Goal: Task Accomplishment & Management: Manage account settings

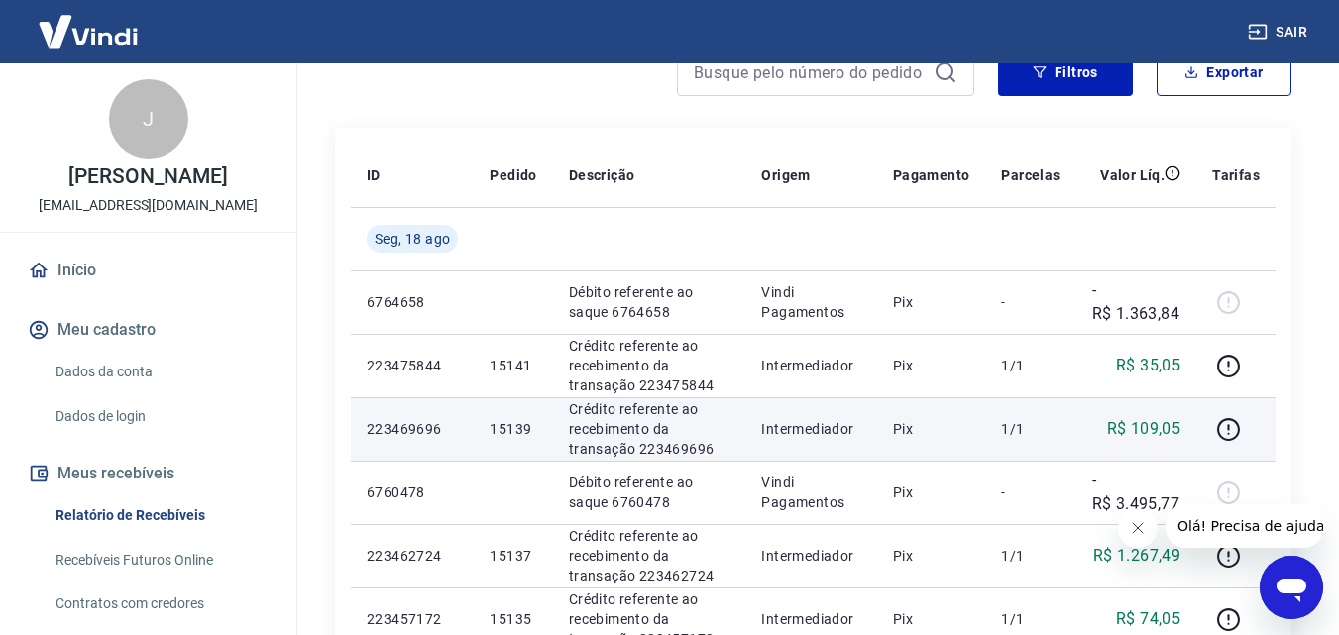
scroll to position [297, 0]
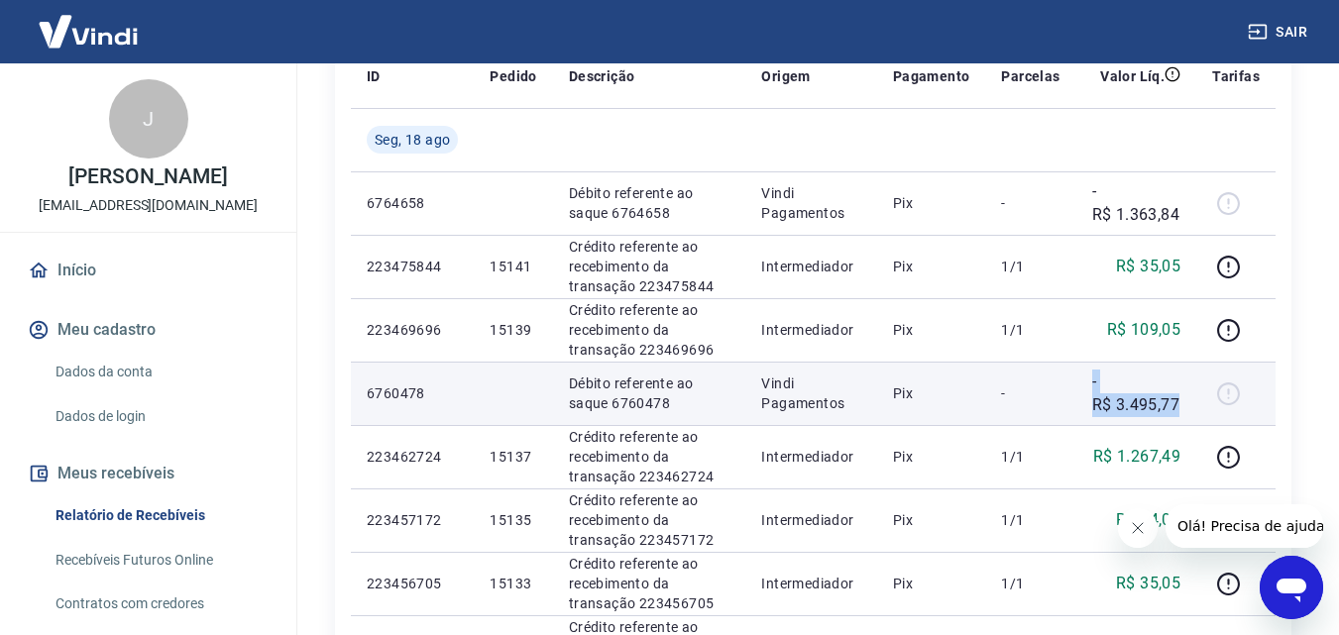
drag, startPoint x: 1185, startPoint y: 400, endPoint x: 1062, endPoint y: 401, distance: 122.9
click at [1062, 401] on tr "6760478 Débito referente ao saque 6760478 Vindi Pagamentos Pix - -R$ 3.495,77" at bounding box center [813, 393] width 925 height 63
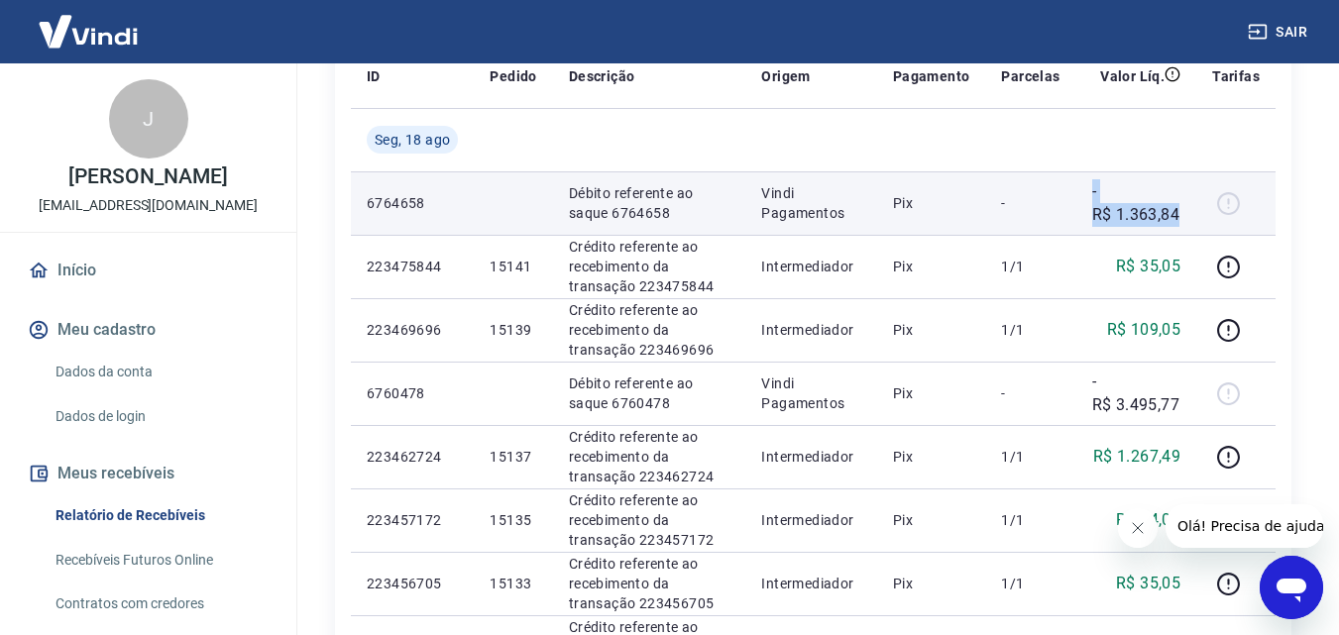
drag, startPoint x: 1176, startPoint y: 203, endPoint x: 1073, endPoint y: 206, distance: 103.1
click at [1073, 206] on tr "6764658 Débito referente ao saque 6764658 Vindi Pagamentos Pix - -R$ 1.363,84" at bounding box center [813, 202] width 925 height 63
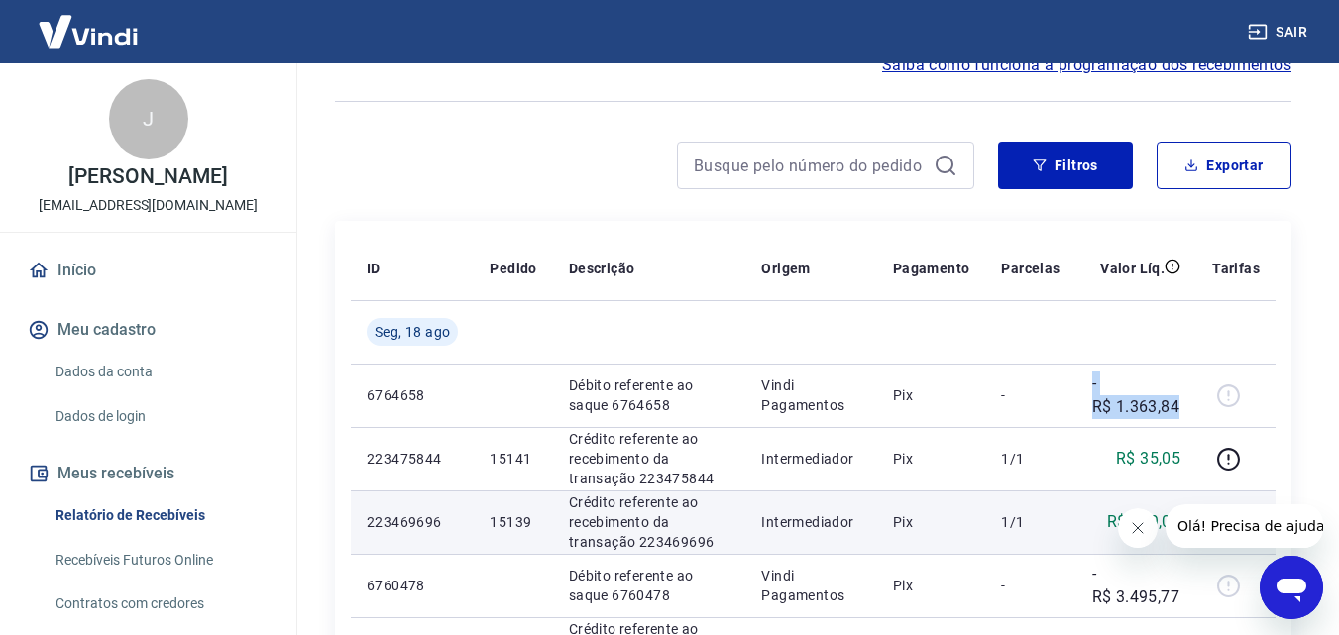
scroll to position [0, 0]
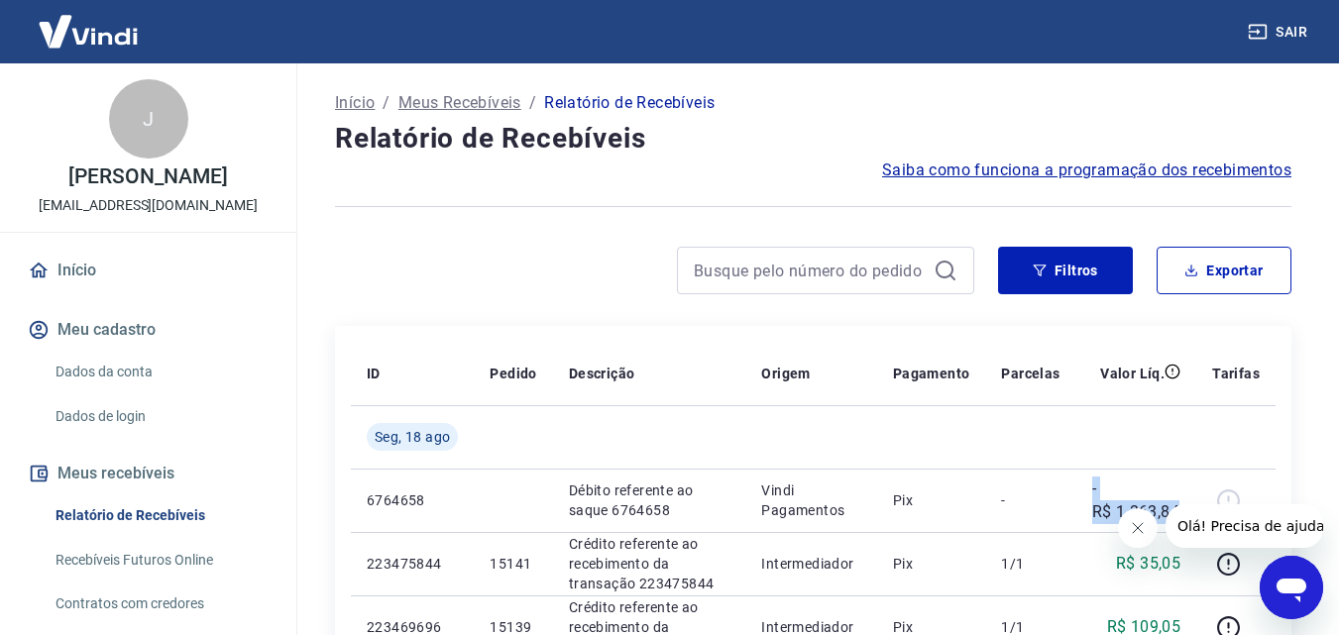
click at [1026, 173] on span "Saiba como funciona a programação dos recebimentos" at bounding box center [1086, 171] width 409 height 24
click at [1054, 281] on button "Filtros" at bounding box center [1065, 271] width 135 height 48
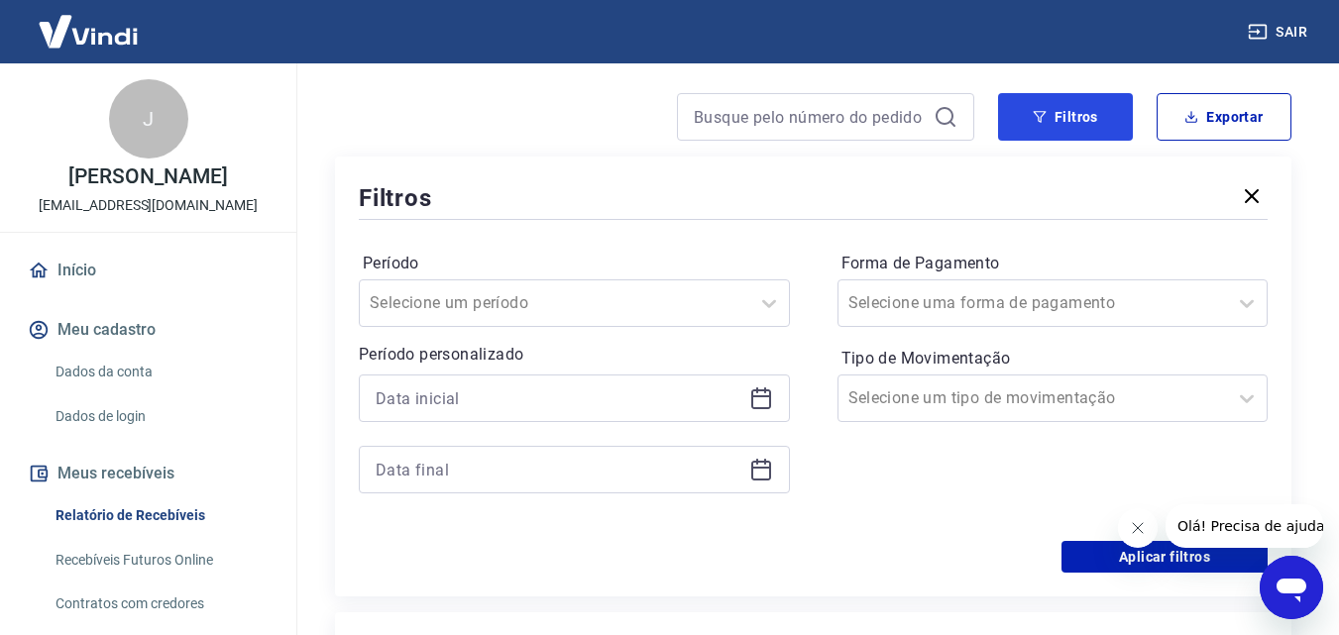
scroll to position [198, 0]
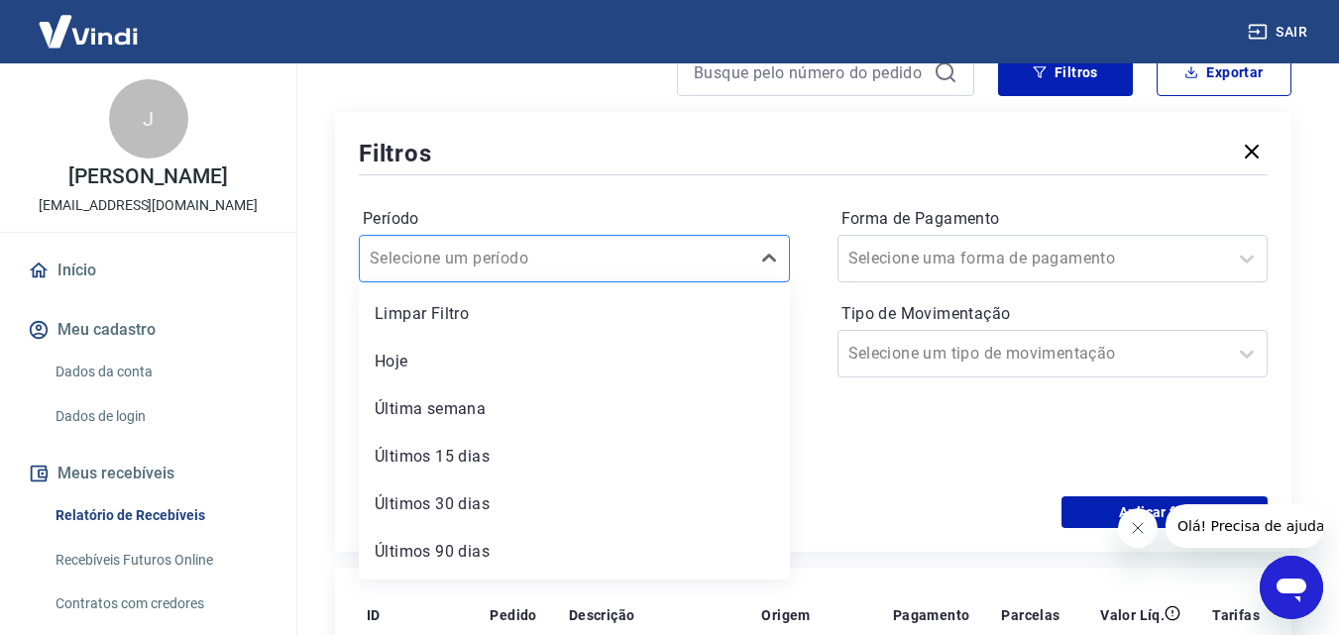
click at [648, 245] on div at bounding box center [555, 259] width 370 height 28
click at [553, 499] on div "Últimos 30 dias" at bounding box center [574, 505] width 431 height 40
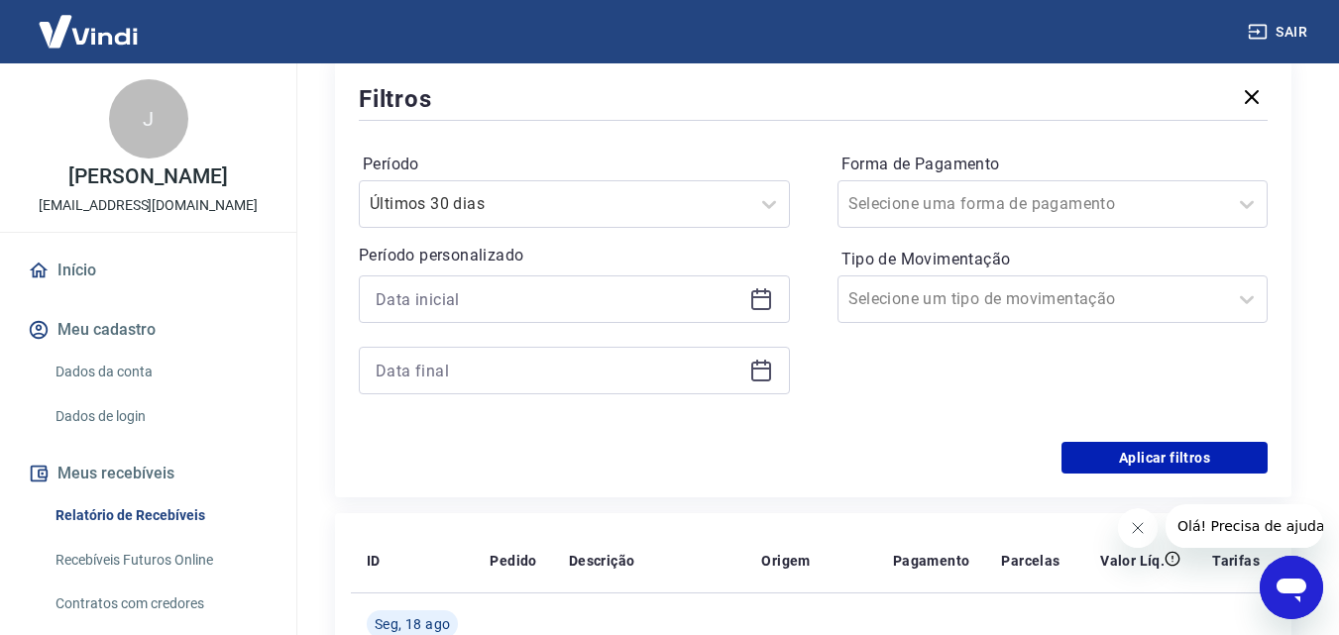
scroll to position [297, 0]
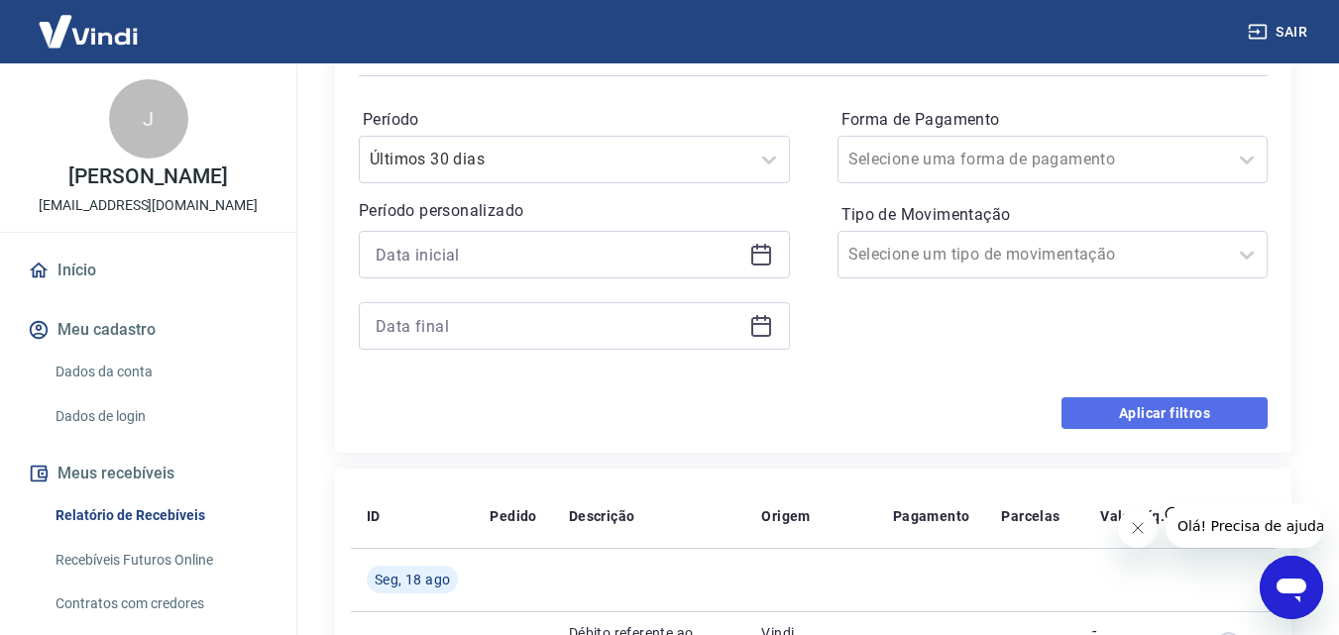
click at [1151, 428] on button "Aplicar filtros" at bounding box center [1164, 413] width 206 height 32
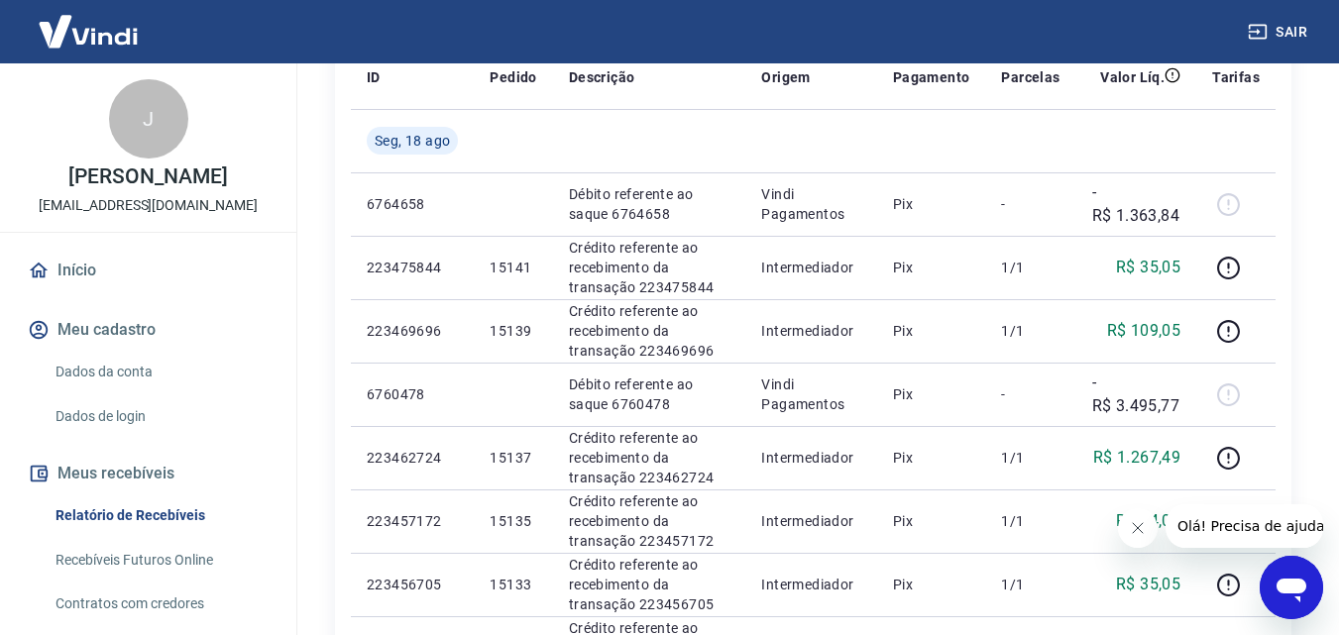
scroll to position [338, 0]
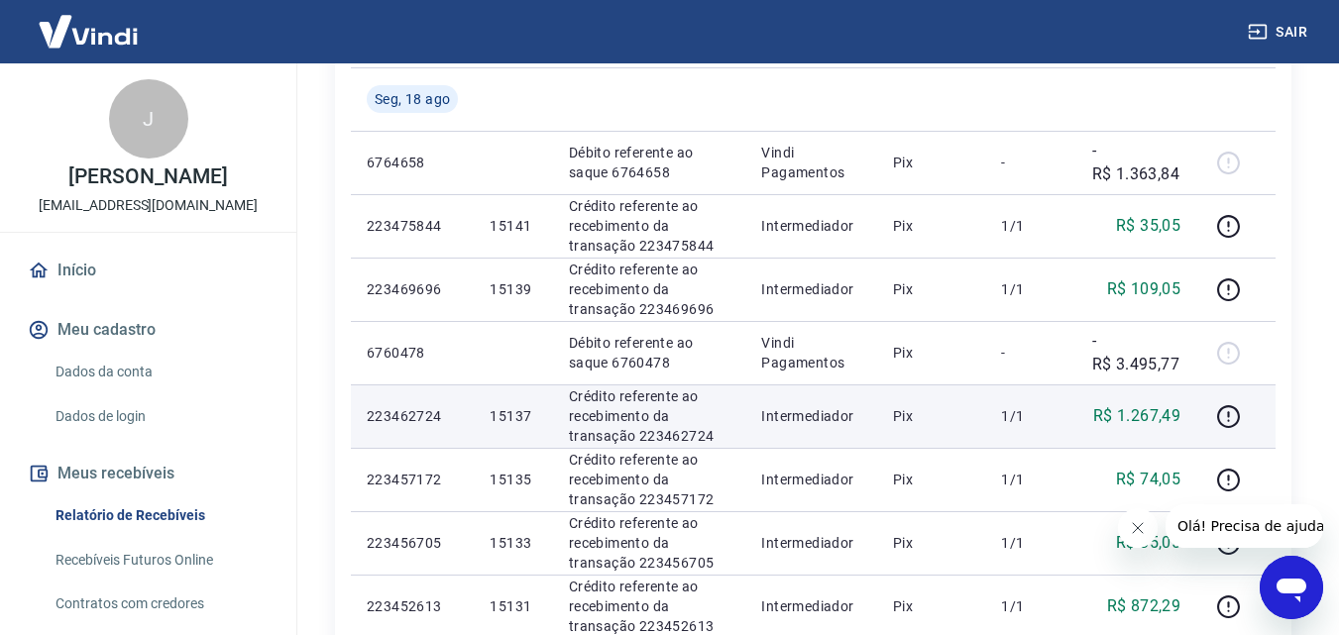
click at [646, 433] on p "Crédito referente ao recebimento da transação 223462724" at bounding box center [650, 416] width 162 height 59
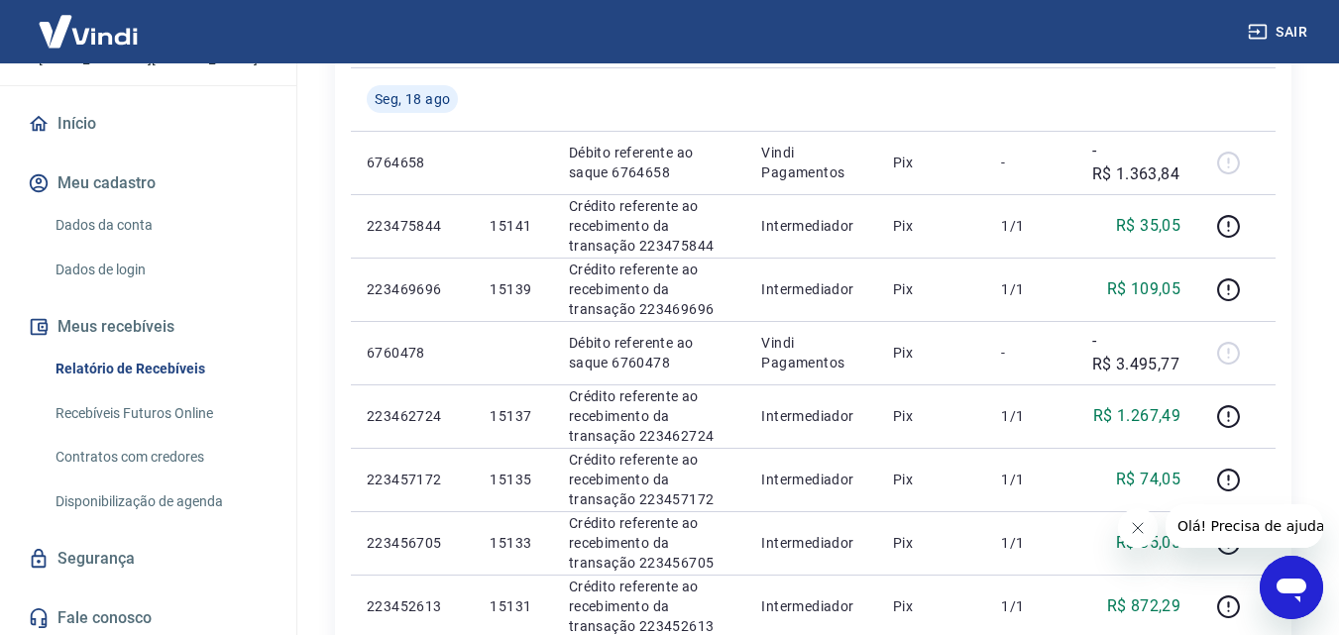
scroll to position [172, 0]
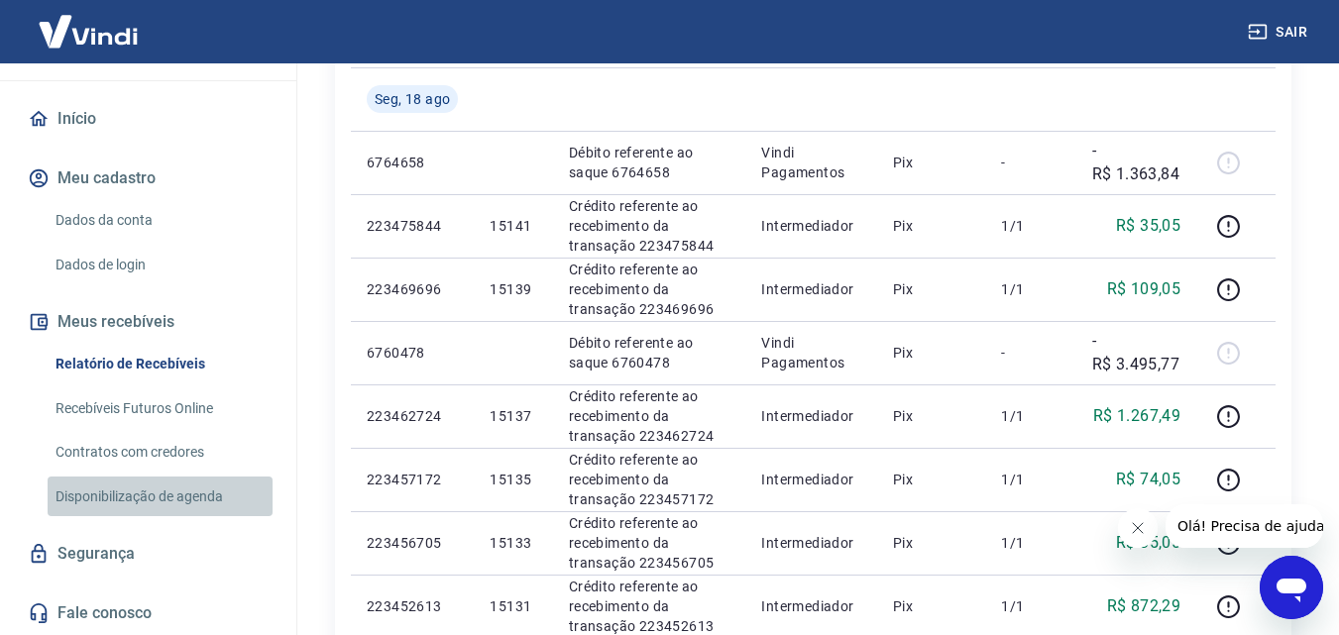
click at [200, 498] on link "Disponibilização de agenda" at bounding box center [160, 497] width 225 height 41
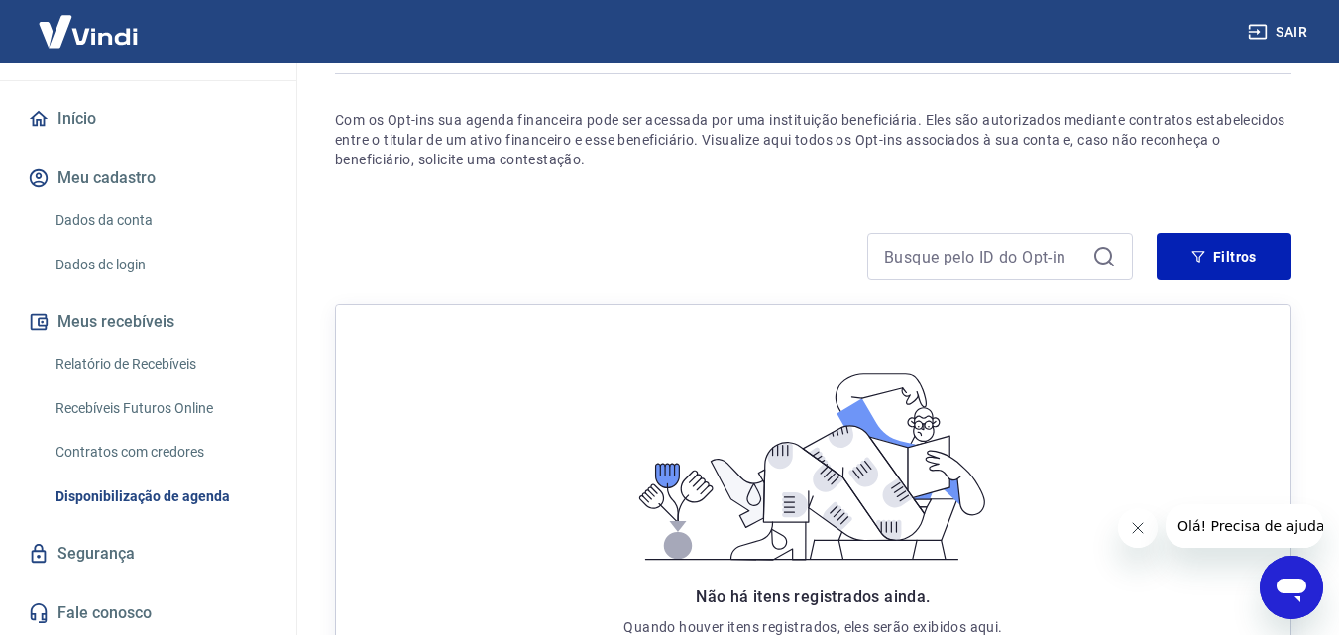
scroll to position [143, 0]
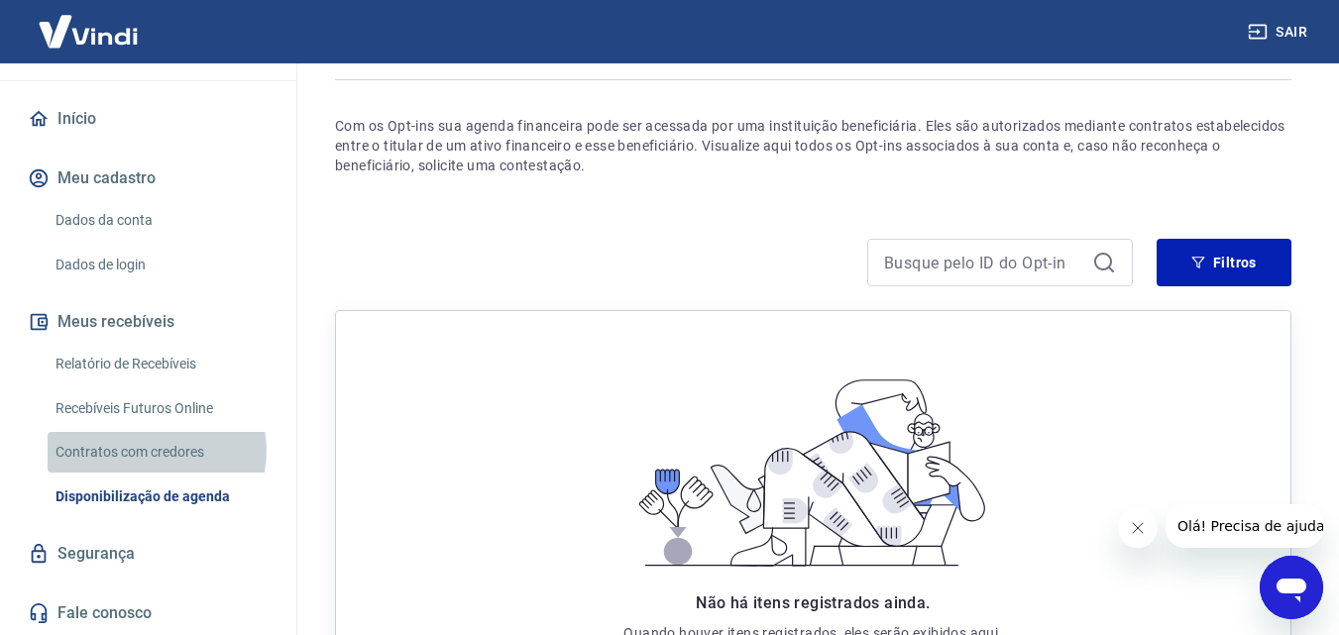
click at [156, 451] on link "Contratos com credores" at bounding box center [160, 452] width 225 height 41
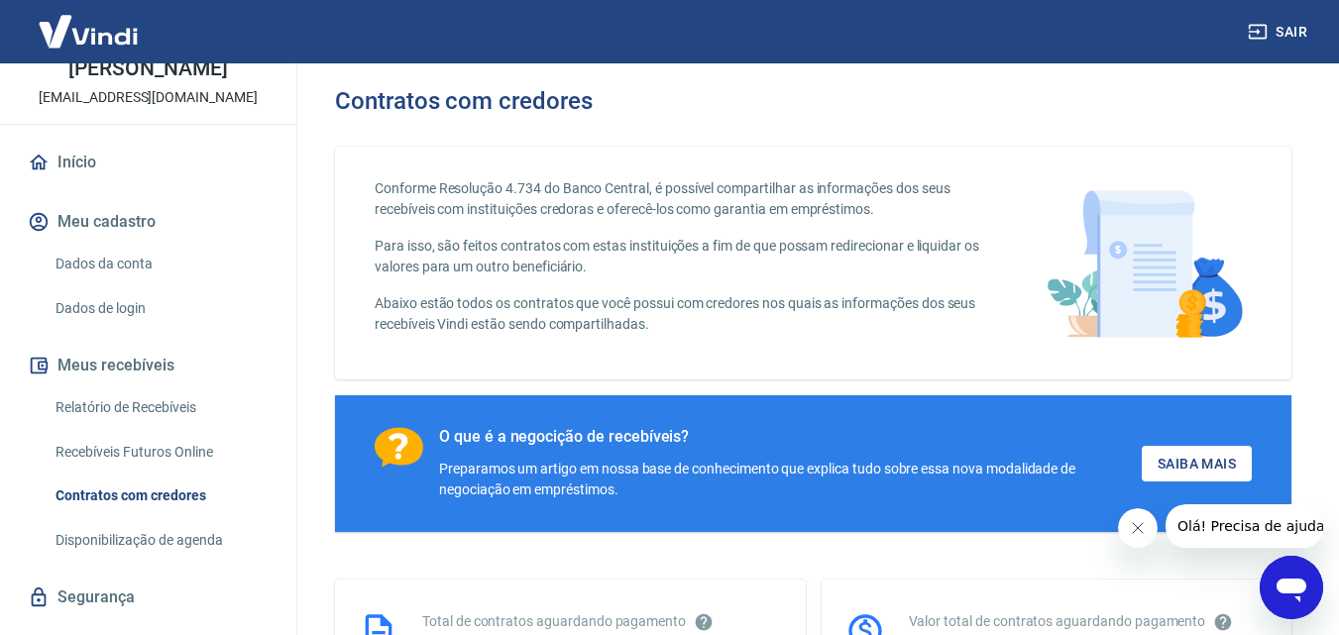
scroll to position [73, 0]
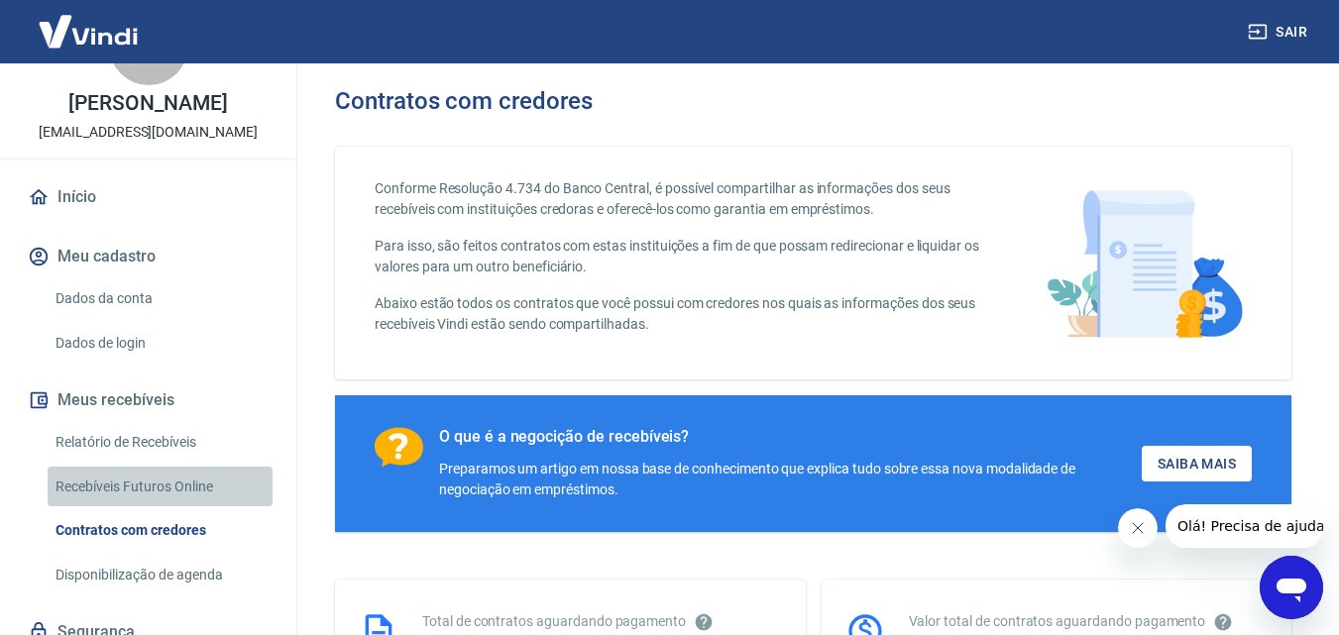
click at [170, 507] on link "Recebíveis Futuros Online" at bounding box center [160, 487] width 225 height 41
